Goal: Transaction & Acquisition: Subscribe to service/newsletter

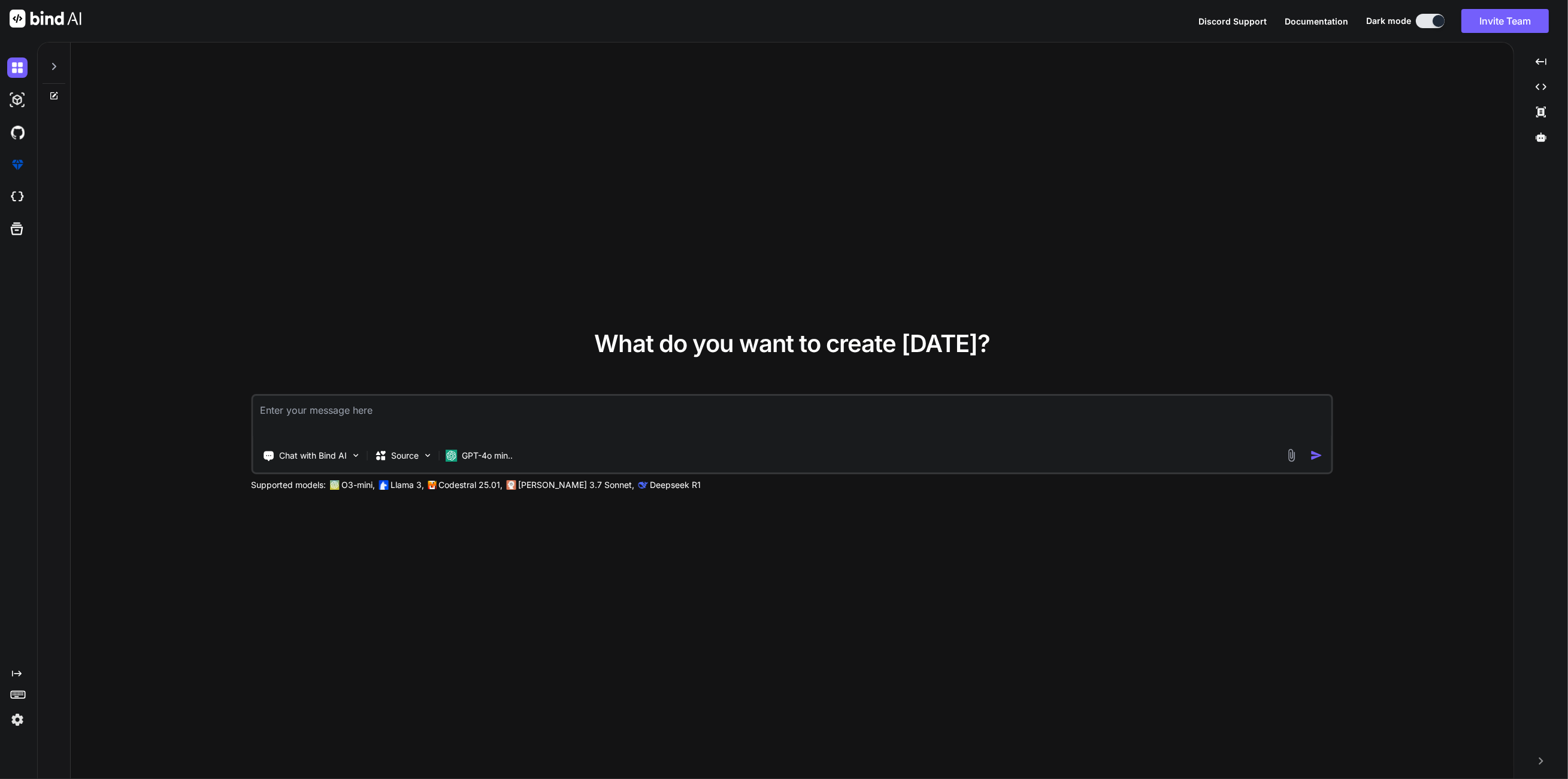
click at [19, 720] on img at bounding box center [17, 719] width 20 height 20
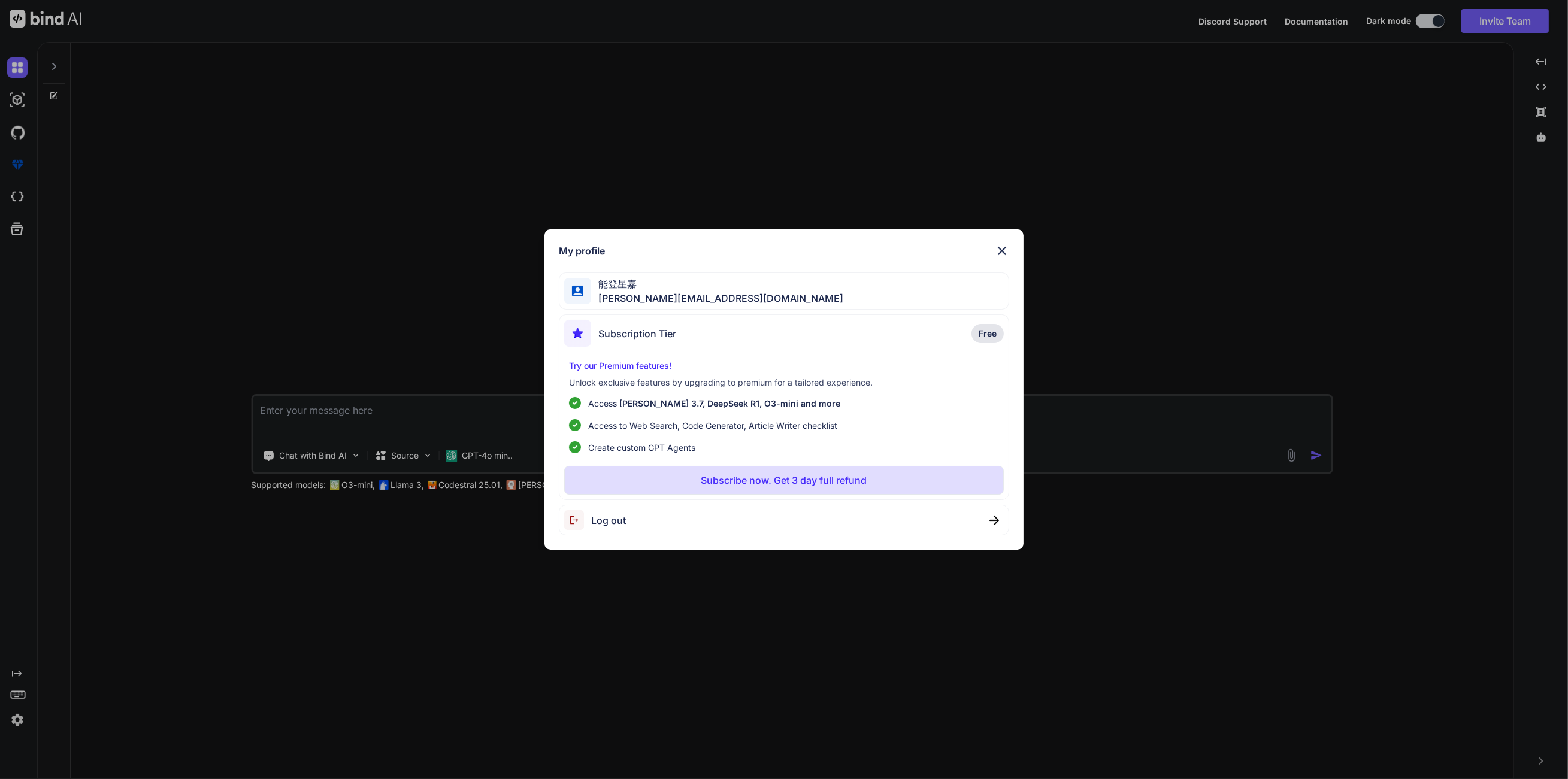
click at [653, 653] on div "My profile 能登星嘉 [PERSON_NAME][EMAIL_ADDRESS][DOMAIN_NAME] Subscription Tier Fre…" at bounding box center [784, 389] width 1568 height 779
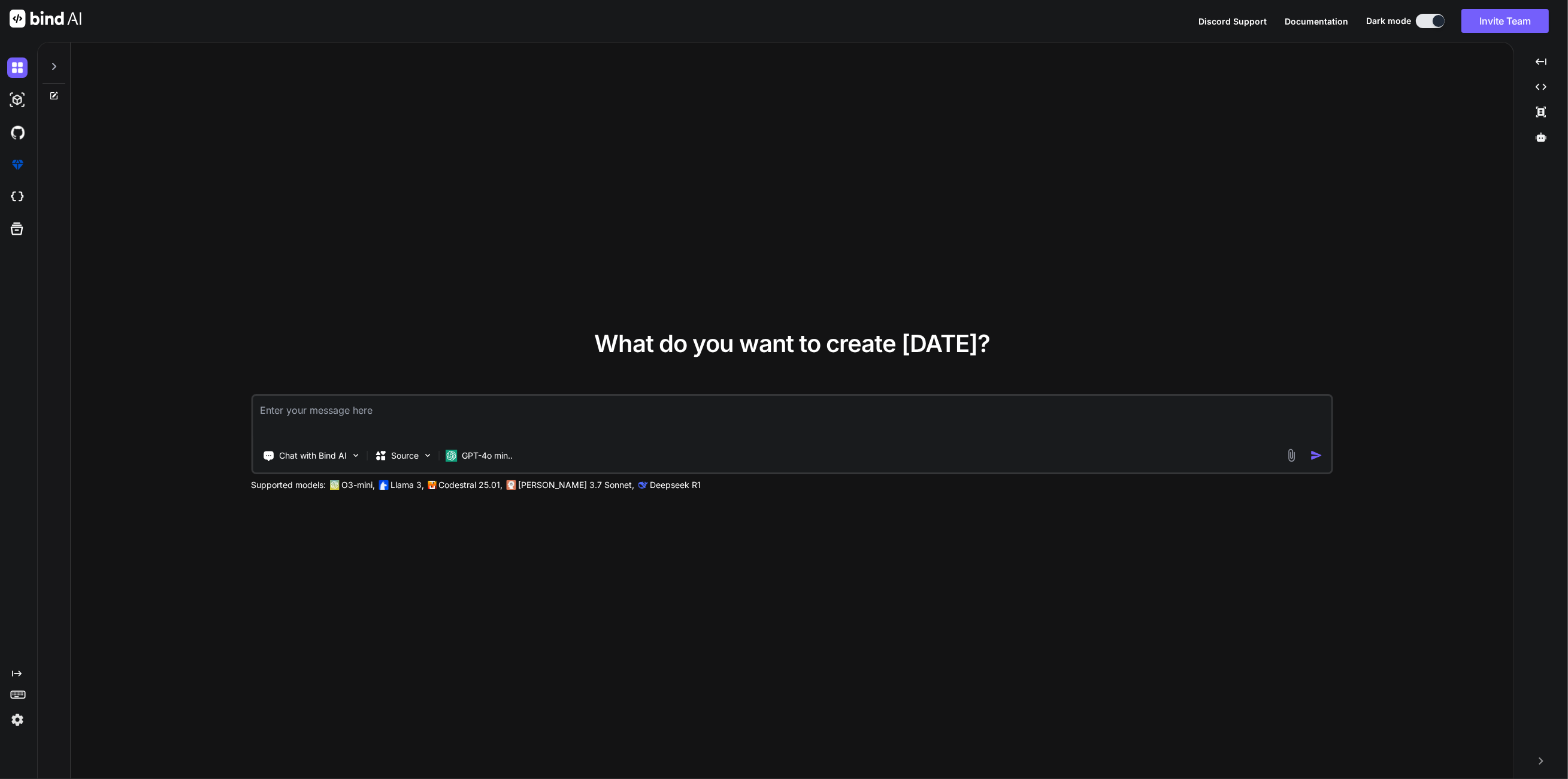
click at [71, 17] on img at bounding box center [45, 18] width 72 height 18
click at [16, 672] on icon "Created with Pixso." at bounding box center [17, 674] width 9 height 9
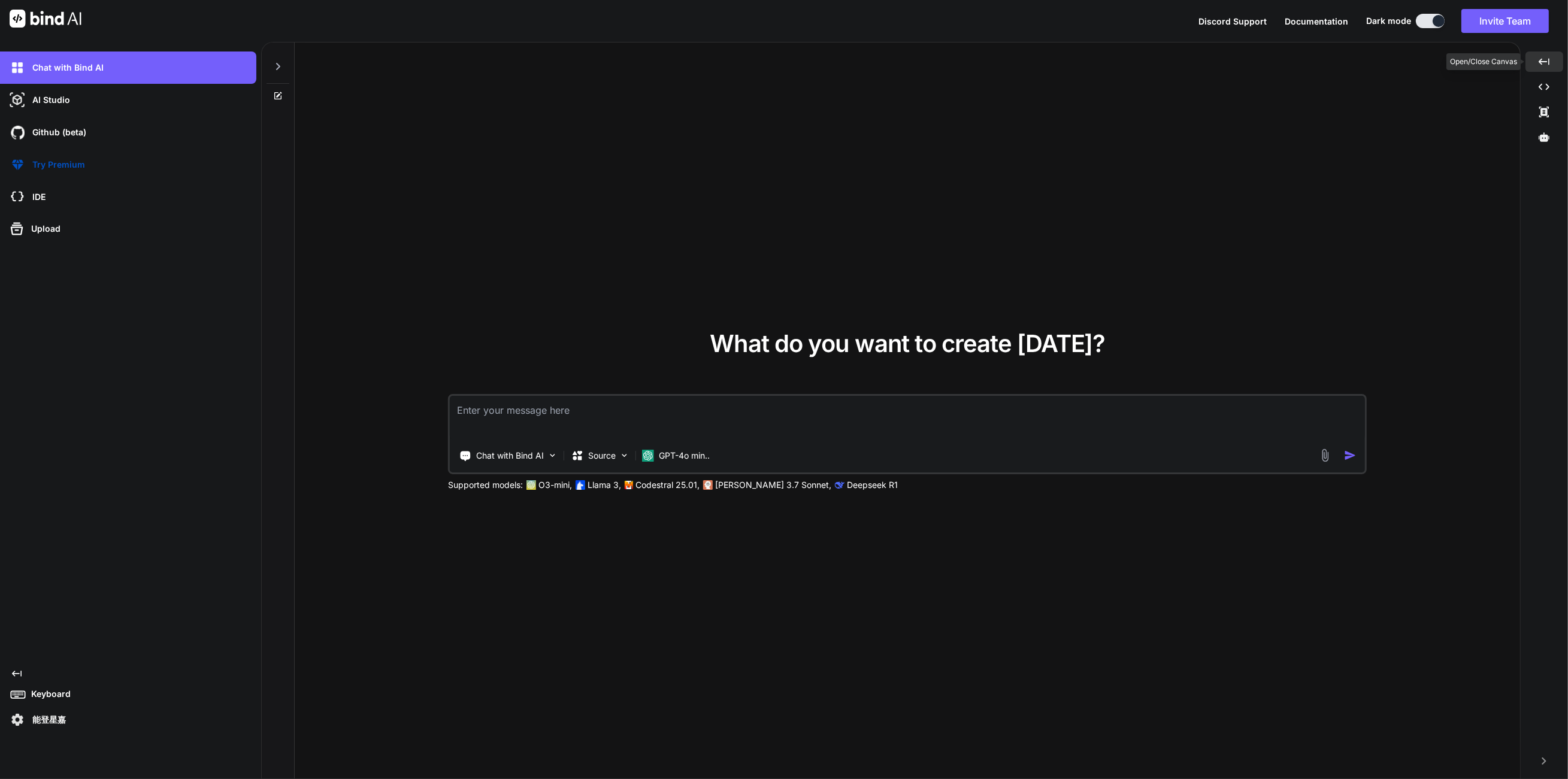
click at [1542, 59] on icon "Created with Pixso." at bounding box center [1544, 62] width 11 height 11
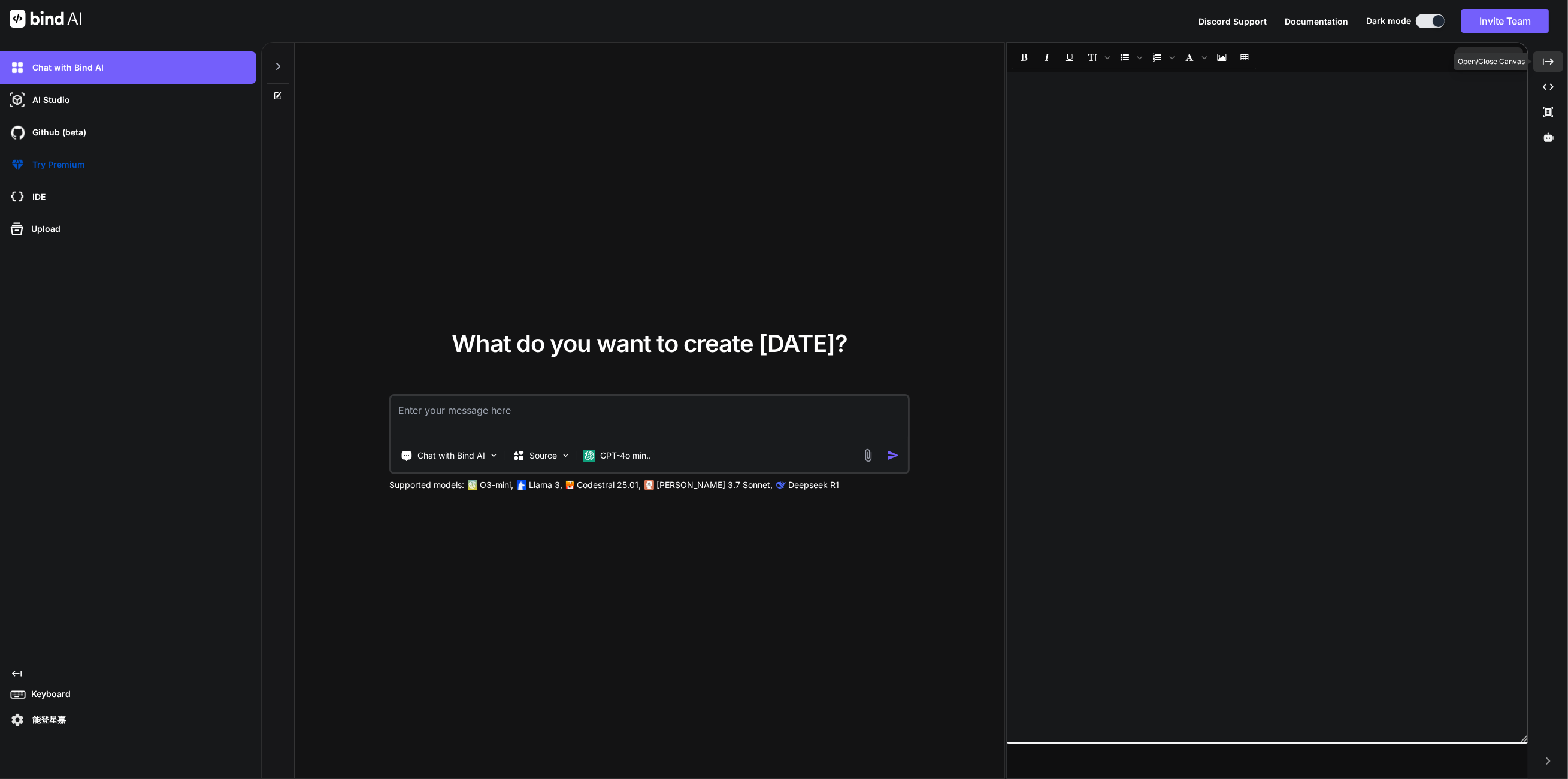
click at [1542, 60] on div "Created with Pixso." at bounding box center [1548, 62] width 30 height 20
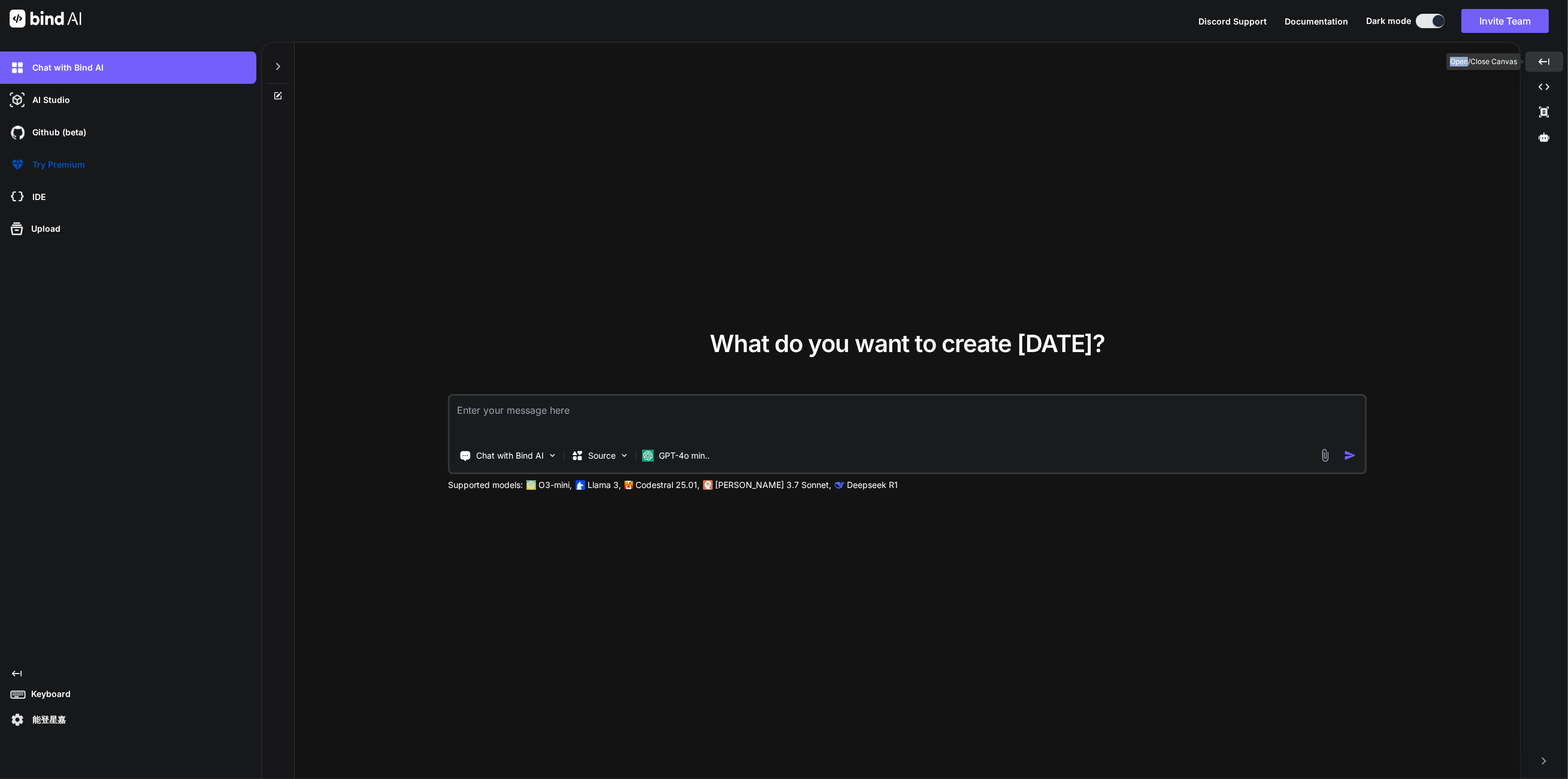
click at [1542, 60] on icon "Created with Pixso." at bounding box center [1544, 62] width 11 height 11
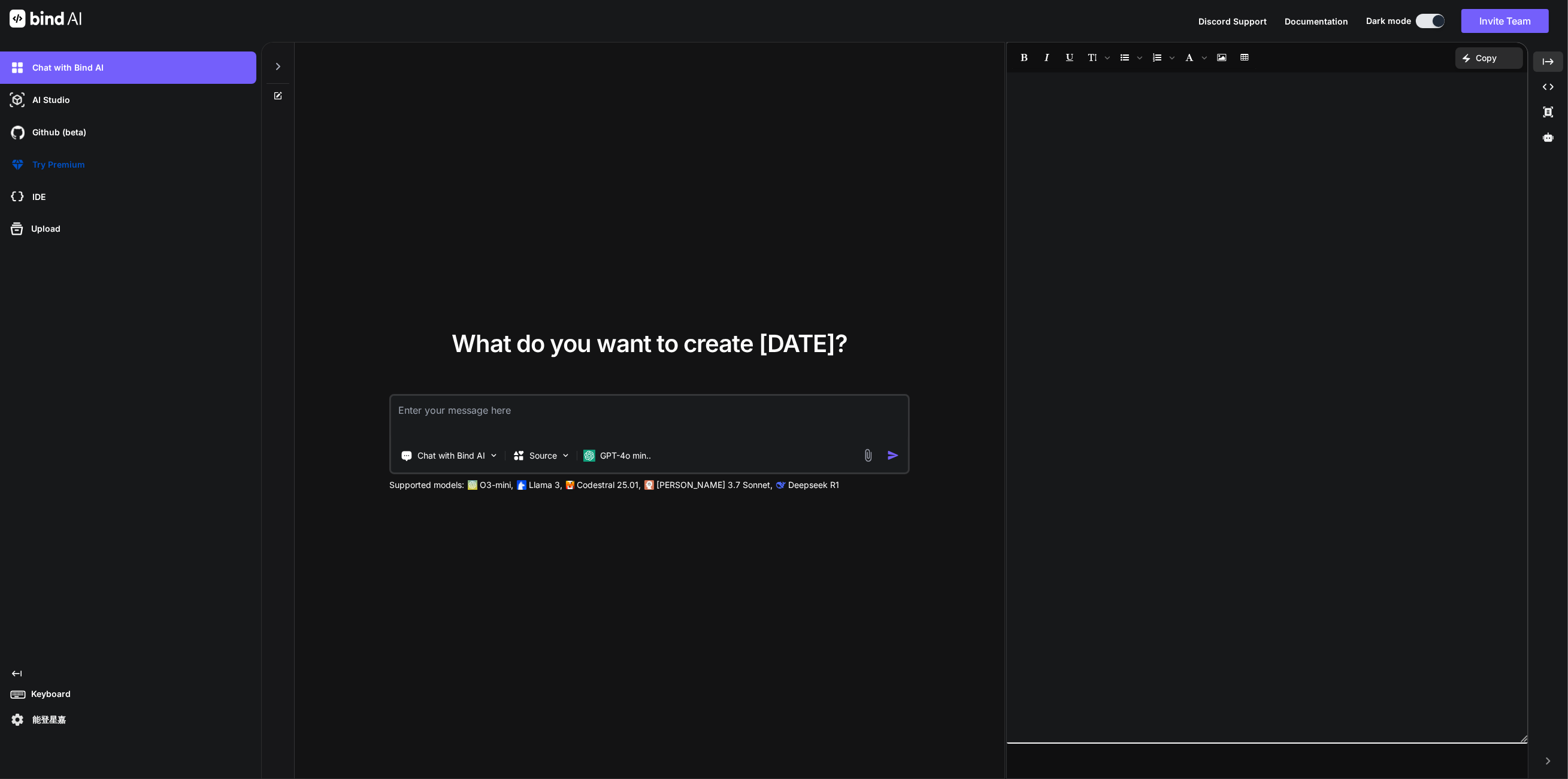
click at [1225, 217] on div at bounding box center [1267, 407] width 522 height 658
type textarea "x"
click at [40, 720] on p "能登星嘉" at bounding box center [46, 720] width 38 height 12
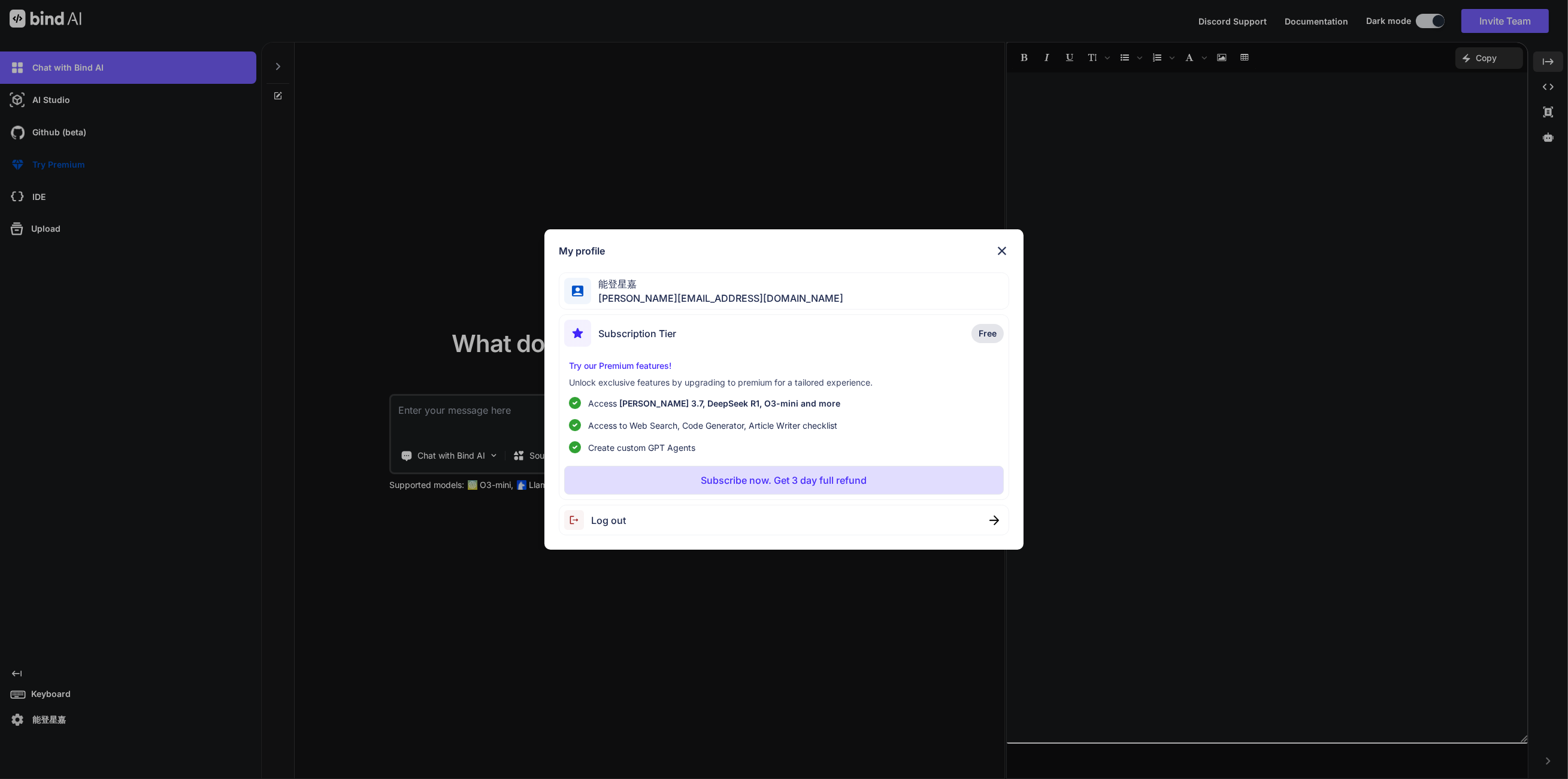
click at [742, 295] on div "能登星嘉 [PERSON_NAME][EMAIL_ADDRESS][DOMAIN_NAME]" at bounding box center [783, 291] width 450 height 38
click at [736, 423] on span "Access to Web Search, Code Generator, Article Writer checklist" at bounding box center [712, 425] width 249 height 13
click at [735, 486] on p "Subscribe now. Get 3 day full refund" at bounding box center [783, 480] width 166 height 14
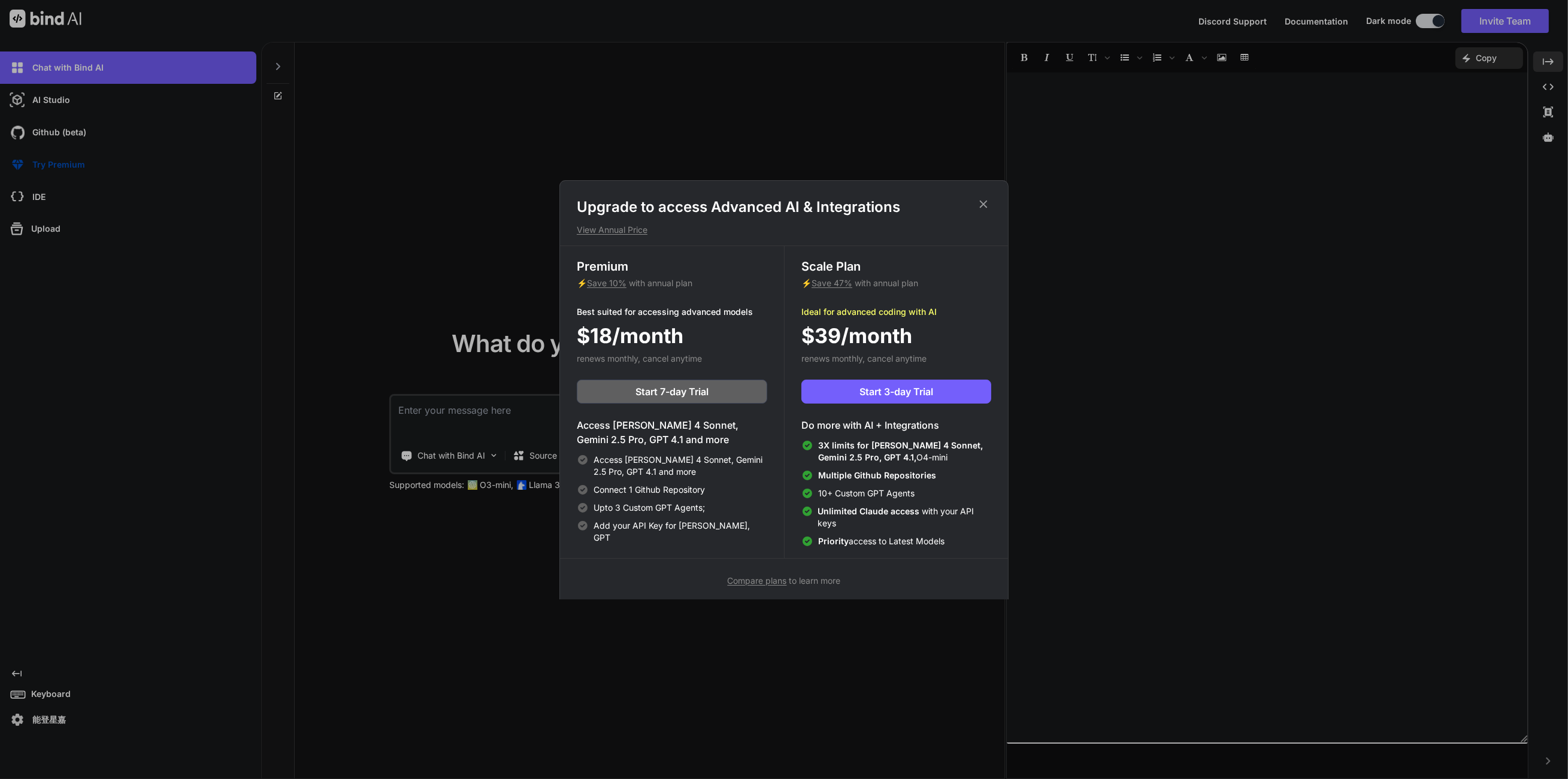
scroll to position [5, 0]
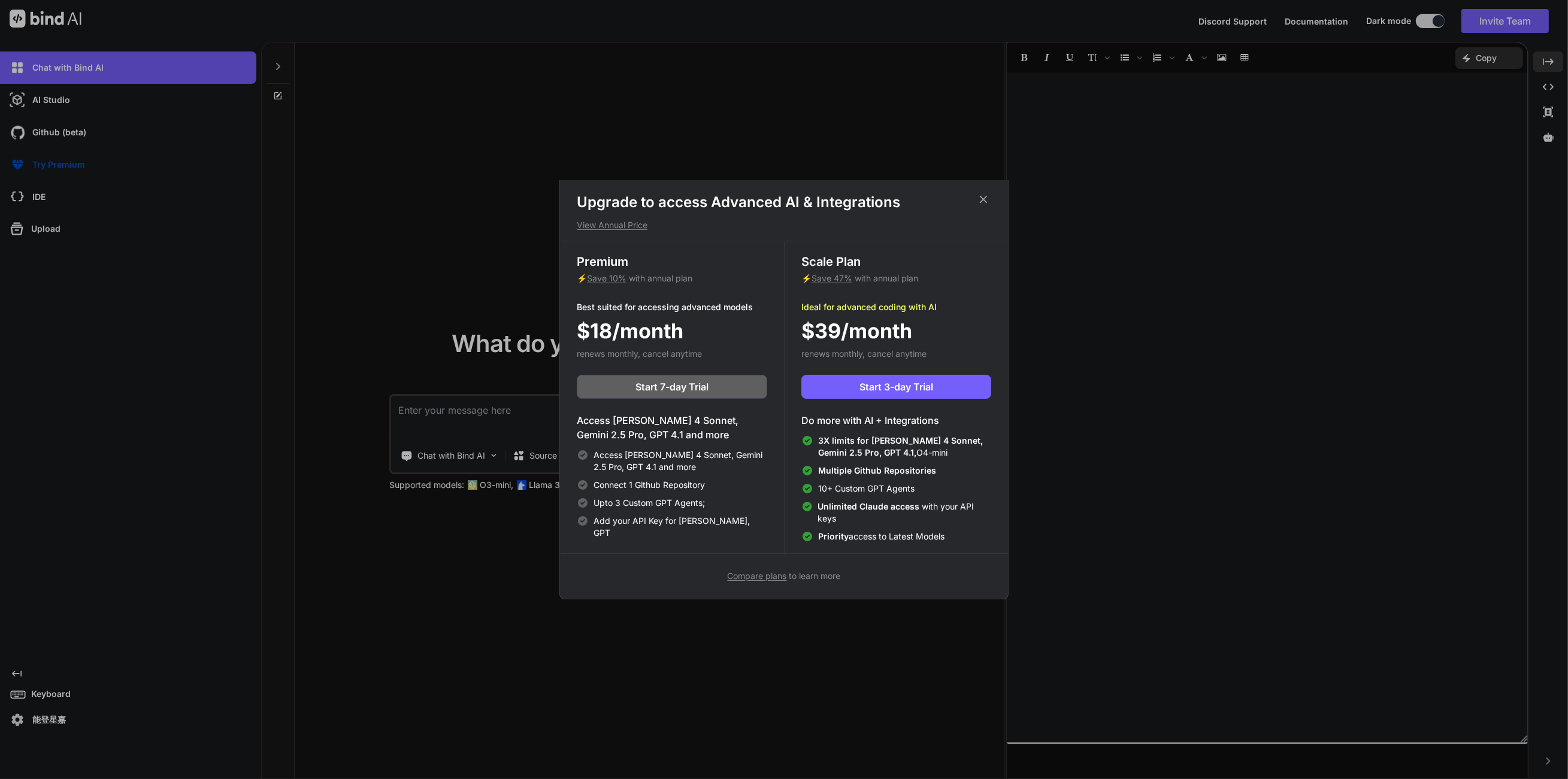
click at [763, 578] on span "Compare plans" at bounding box center [757, 575] width 59 height 10
click at [826, 282] on span "Save 47%" at bounding box center [832, 278] width 41 height 10
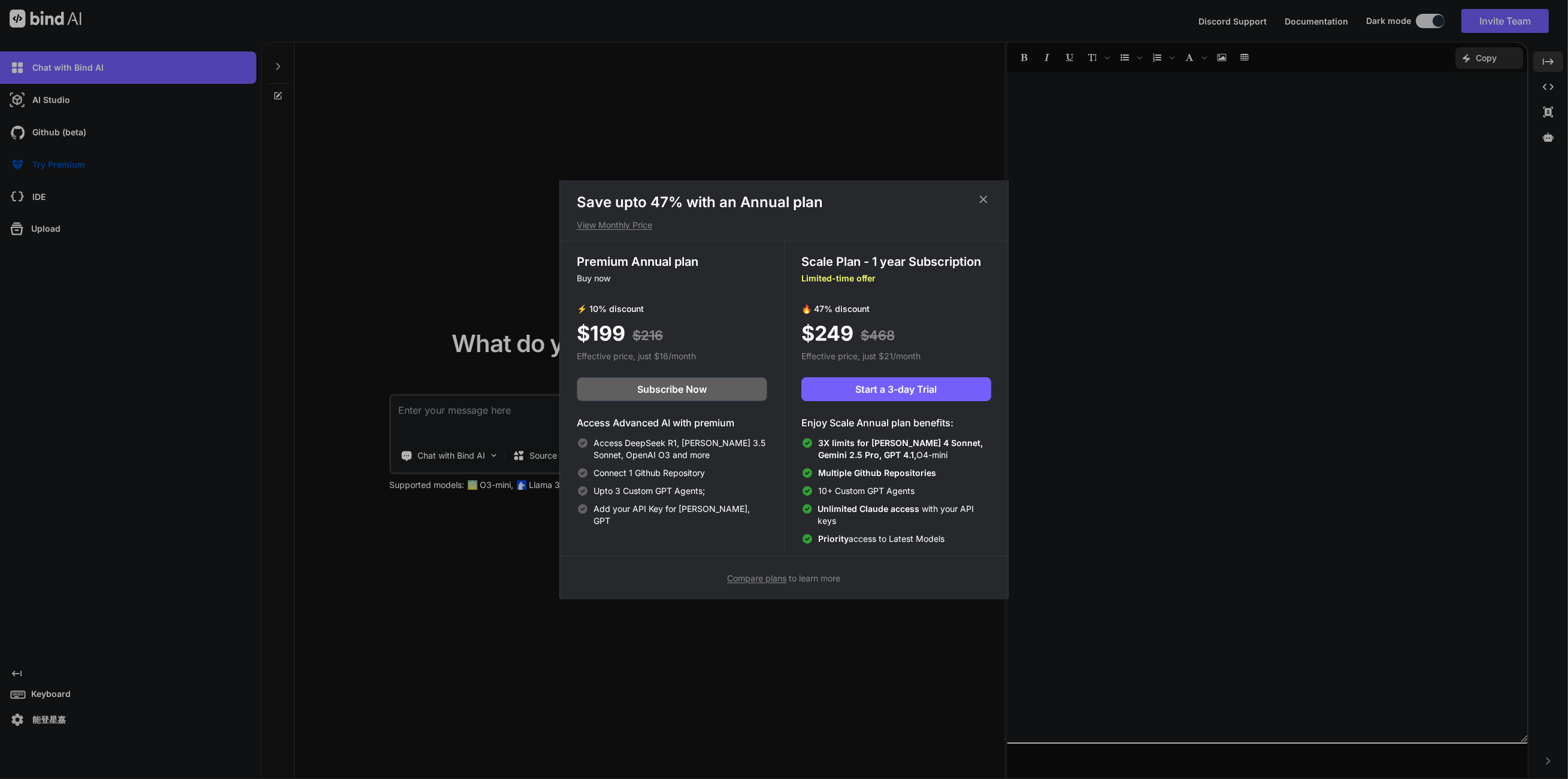
click at [829, 281] on p "Limited-time offer" at bounding box center [896, 278] width 190 height 12
click at [781, 571] on div "Compare plans to learn more" at bounding box center [783, 577] width 448 height 14
click at [776, 575] on span "Compare plans" at bounding box center [757, 578] width 59 height 10
click at [771, 576] on span "Compare plans" at bounding box center [757, 578] width 59 height 10
